Goal: Task Accomplishment & Management: Use online tool/utility

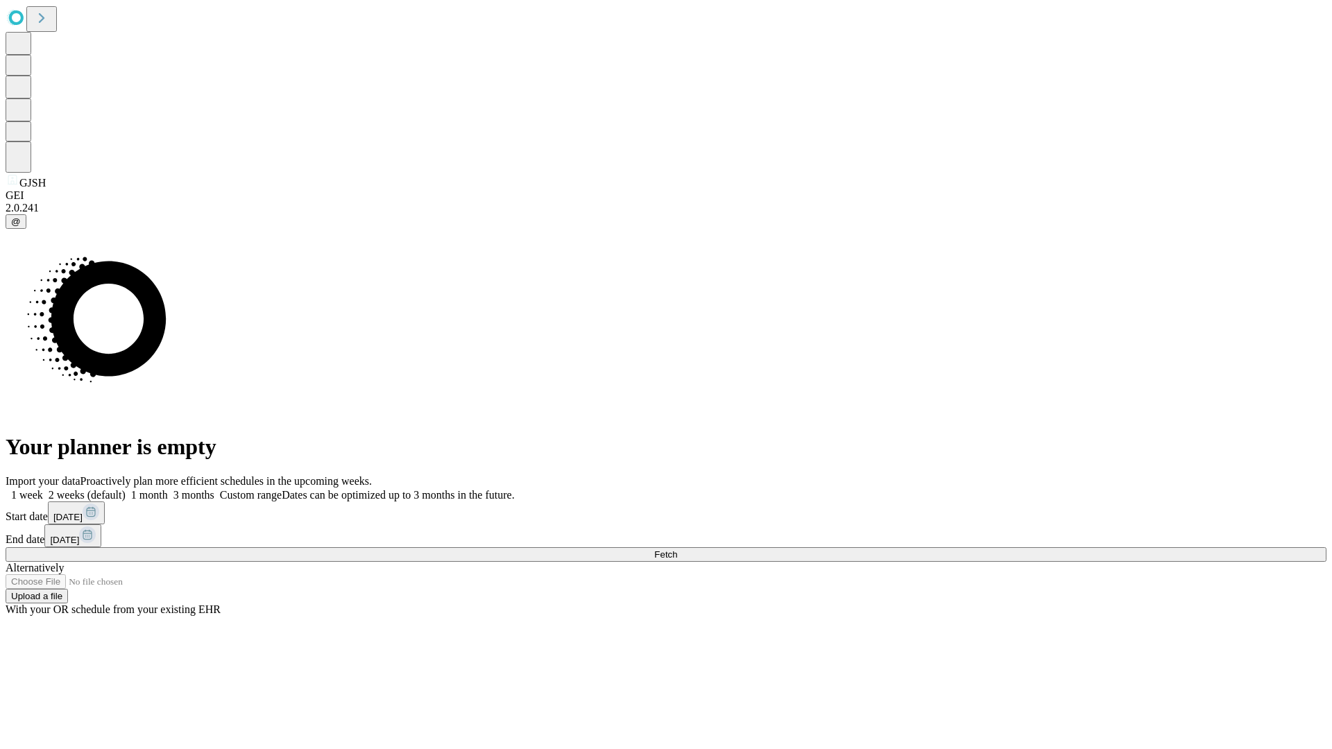
click at [677, 549] on span "Fetch" at bounding box center [665, 554] width 23 height 10
